Goal: Transaction & Acquisition: Purchase product/service

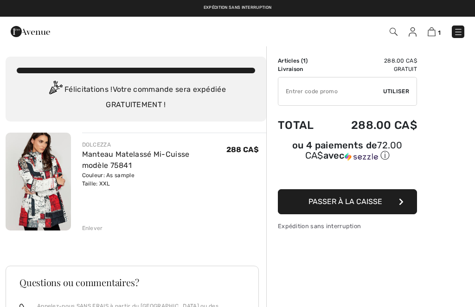
click at [347, 202] on span "Passer à la caisse" at bounding box center [345, 201] width 74 height 9
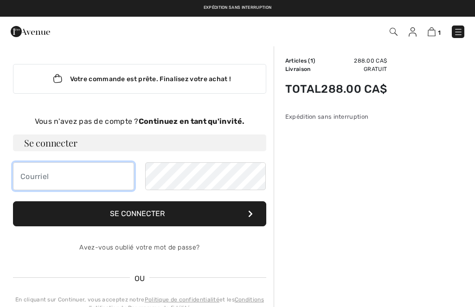
click at [84, 165] on input "email" at bounding box center [73, 176] width 121 height 28
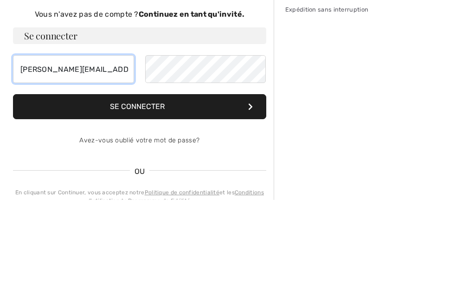
type input "brigitte.labelle1@gmail.com"
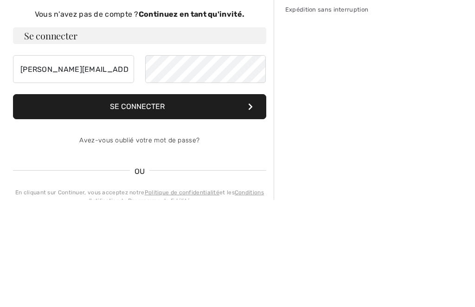
click at [145, 201] on button "Se connecter" at bounding box center [139, 213] width 253 height 25
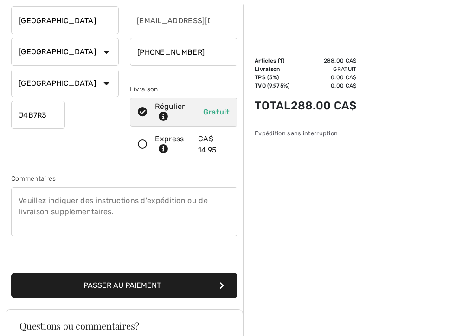
scroll to position [127, 0]
click at [378, 183] on div "Sommaire Description Articles ( 1 ) 288.00 CA$ Code promo 0.00 CA$ Livraison Gr…" at bounding box center [359, 245] width 232 height 653
click at [170, 287] on button "Passer au paiement" at bounding box center [124, 285] width 226 height 25
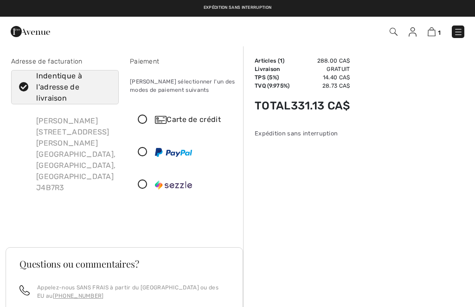
click at [146, 116] on icon at bounding box center [142, 120] width 25 height 10
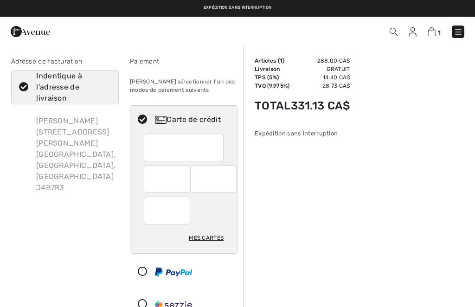
click at [206, 233] on div "Mes cartes" at bounding box center [206, 238] width 35 height 16
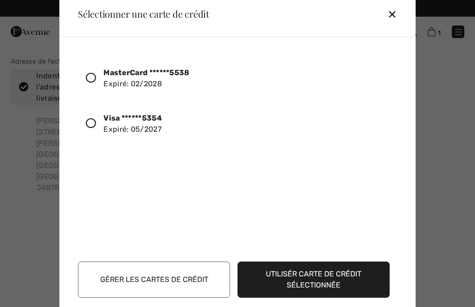
click at [97, 78] on div at bounding box center [95, 79] width 18 height 16
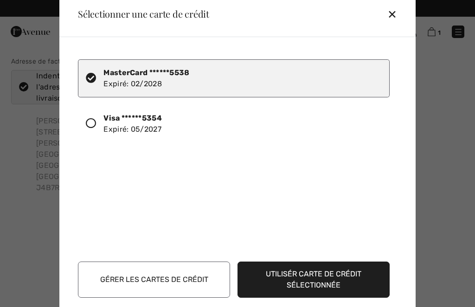
click at [330, 280] on button "Utilisér carte de crédit sélectionnée" at bounding box center [314, 280] width 152 height 36
click at [304, 270] on button "Utilisér carte de crédit sélectionnée" at bounding box center [314, 280] width 152 height 36
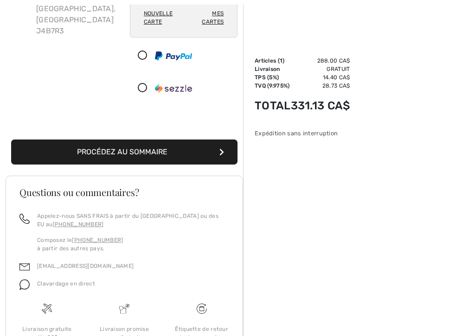
scroll to position [157, 0]
click at [183, 152] on button "Procédez au sommaire" at bounding box center [124, 152] width 226 height 25
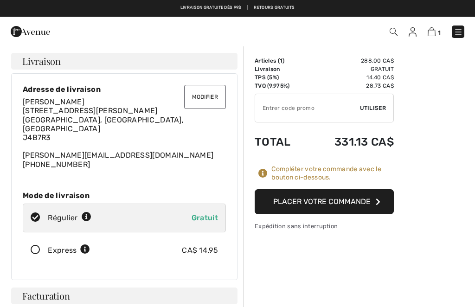
click at [352, 200] on button "Placer votre commande" at bounding box center [324, 201] width 139 height 25
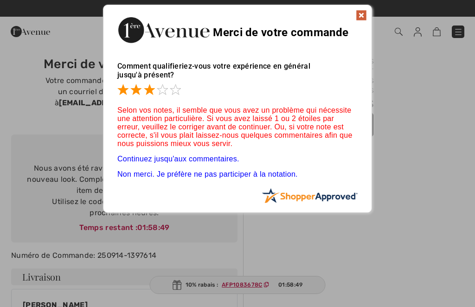
click at [144, 87] on span at bounding box center [149, 89] width 11 height 11
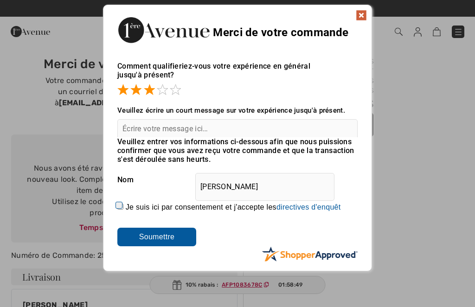
click at [152, 90] on span at bounding box center [149, 89] width 11 height 11
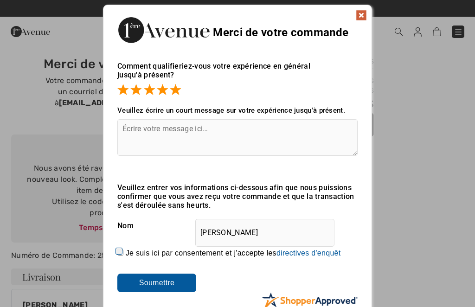
click at [175, 88] on span at bounding box center [175, 89] width 11 height 11
click at [127, 256] on label "Je suis ici par consentement et j'accepte les En soumettant une évaluation, vou…" at bounding box center [233, 253] width 215 height 8
click at [123, 256] on input "Je suis ici par consentement et j'accepte les En soumettant une évaluation, vou…" at bounding box center [120, 253] width 6 height 6
checkbox input "true"
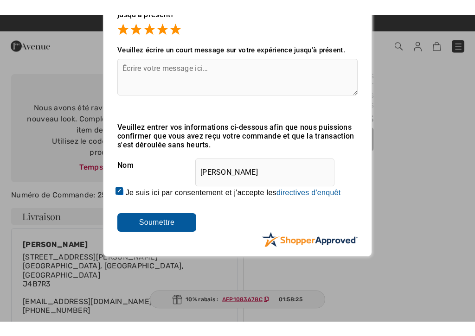
scroll to position [77, 0]
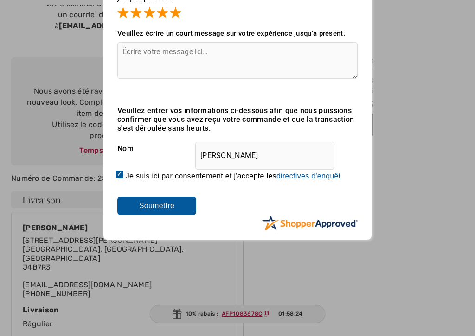
click at [167, 203] on input "Soumettre" at bounding box center [156, 206] width 79 height 19
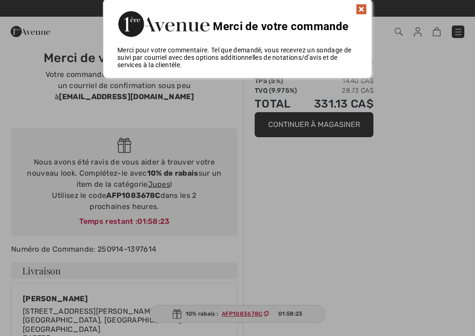
scroll to position [0, 0]
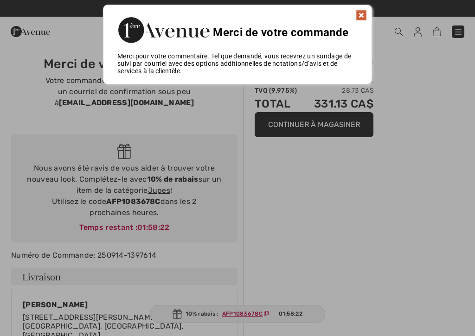
click at [362, 19] on img at bounding box center [361, 15] width 11 height 11
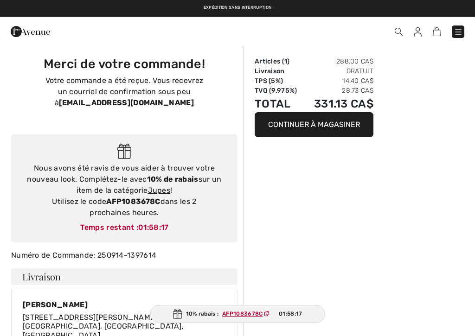
click at [458, 30] on img at bounding box center [458, 31] width 9 height 9
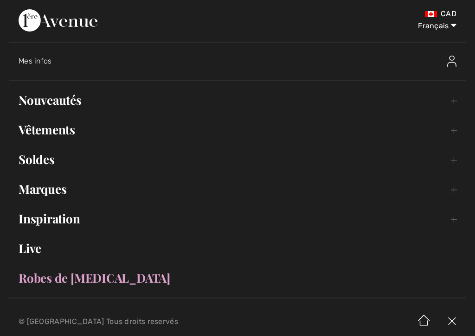
click at [454, 57] on img at bounding box center [451, 61] width 9 height 11
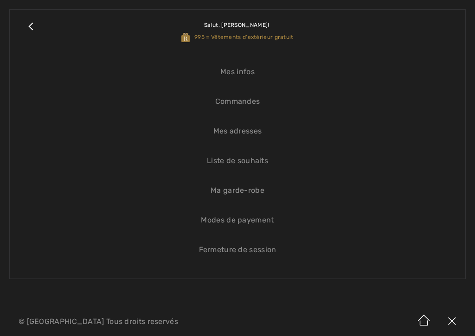
click at [264, 250] on link "Fermeture de session" at bounding box center [237, 250] width 437 height 20
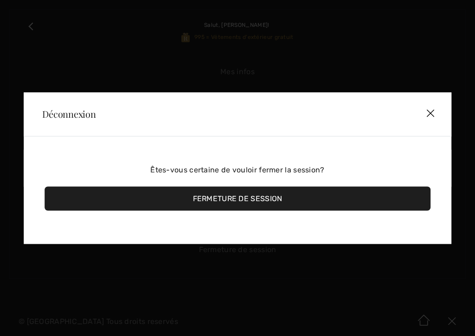
click at [262, 195] on div "Fermeture de session" at bounding box center [238, 198] width 386 height 24
